Goal: Communication & Community: Participate in discussion

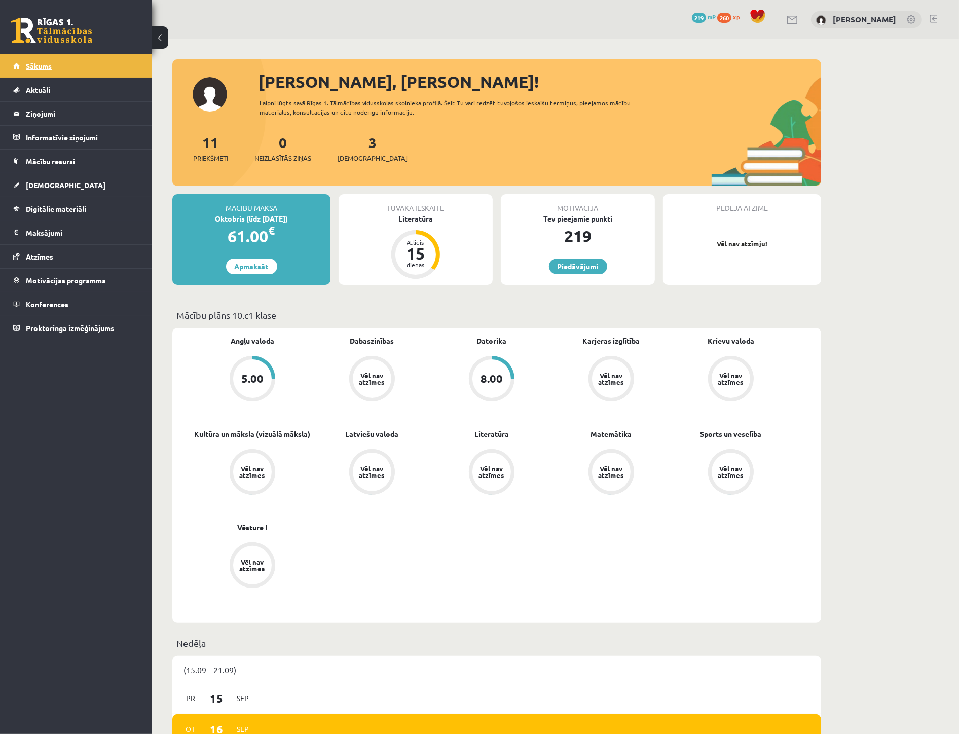
click at [64, 68] on link "Sākums" at bounding box center [76, 65] width 126 height 23
click at [85, 113] on legend "Ziņojumi 1" at bounding box center [83, 113] width 114 height 23
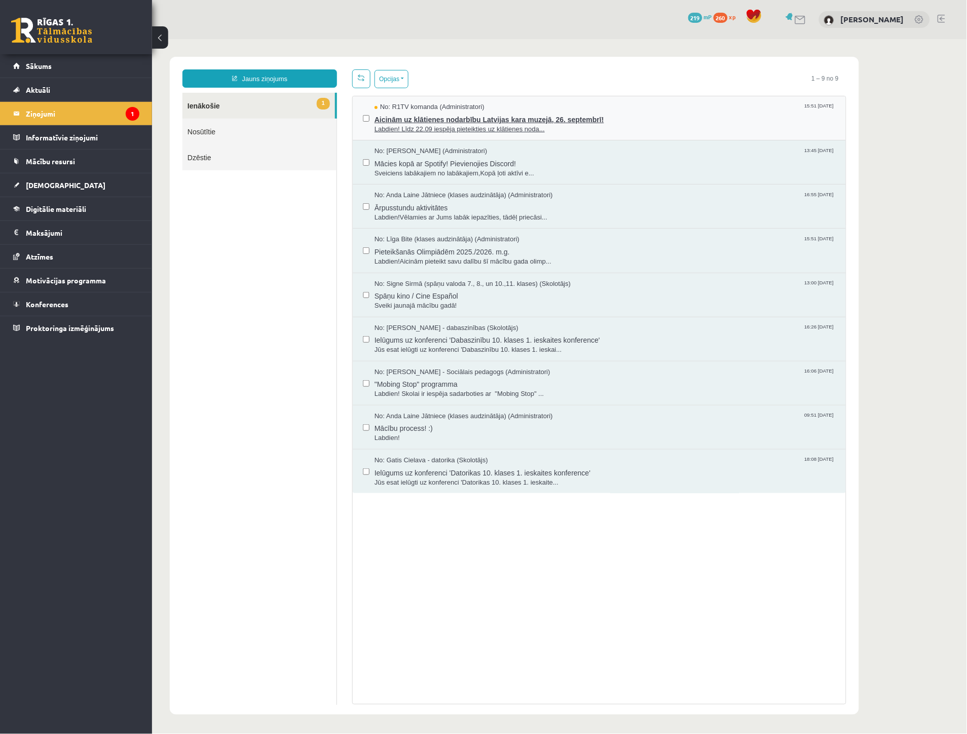
click at [504, 118] on span "Aicinām uz klātienes nodarbību Latvijas kara muzejā, 26. septembrī!" at bounding box center [604, 118] width 461 height 13
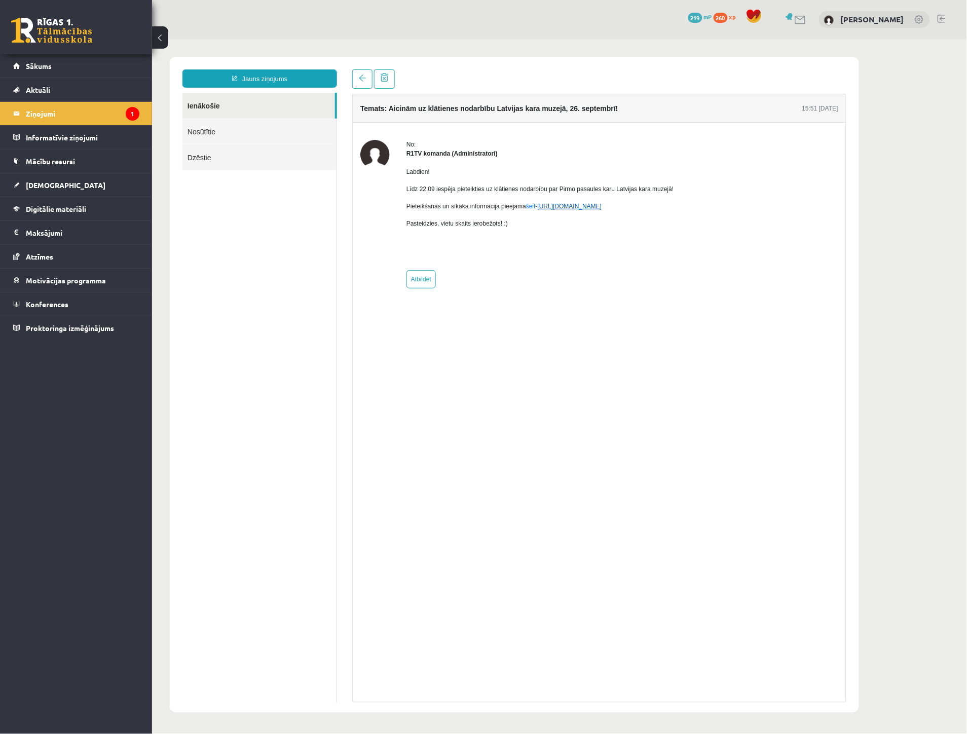
click at [575, 206] on link "[URL][DOMAIN_NAME]" at bounding box center [569, 205] width 64 height 7
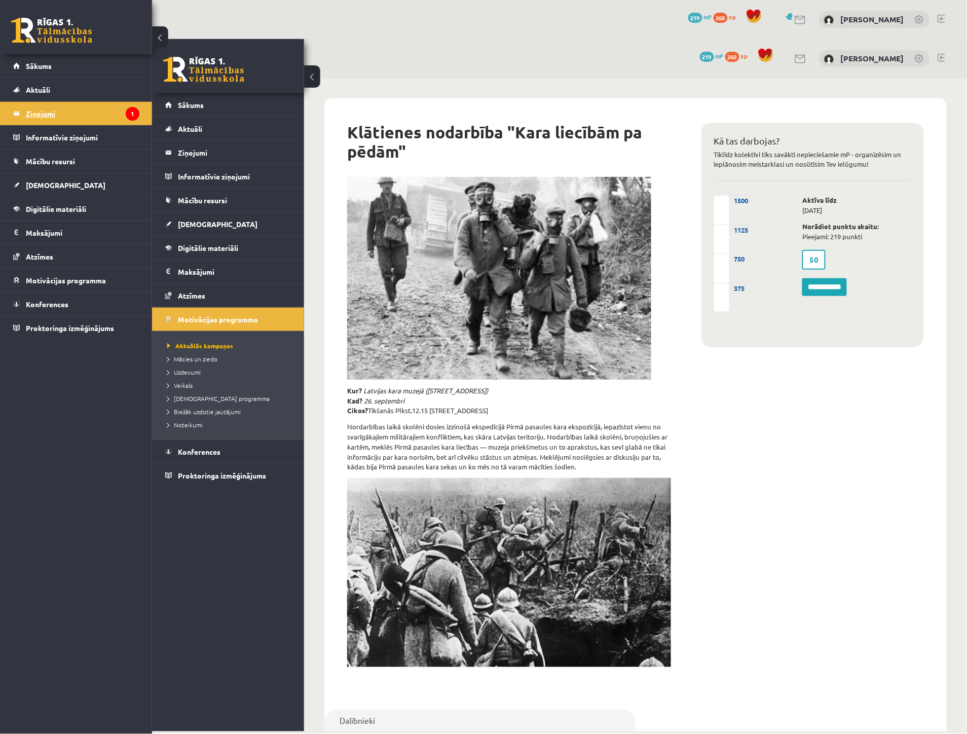
click at [67, 117] on legend "Ziņojumi 1" at bounding box center [83, 113] width 114 height 23
